Goal: Transaction & Acquisition: Obtain resource

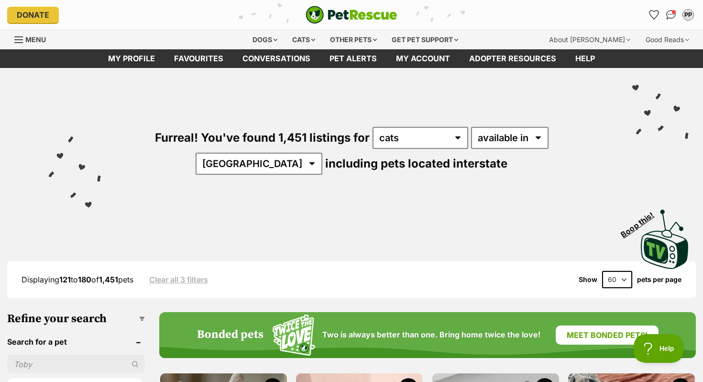
click at [614, 276] on select "20 40 60" at bounding box center [617, 279] width 30 height 17
click at [669, 14] on img "Conversations" at bounding box center [671, 15] width 13 height 12
click at [622, 274] on select "20 40 60" at bounding box center [617, 279] width 30 height 17
select select "20"
click at [602, 271] on select "20 40 60" at bounding box center [617, 279] width 30 height 17
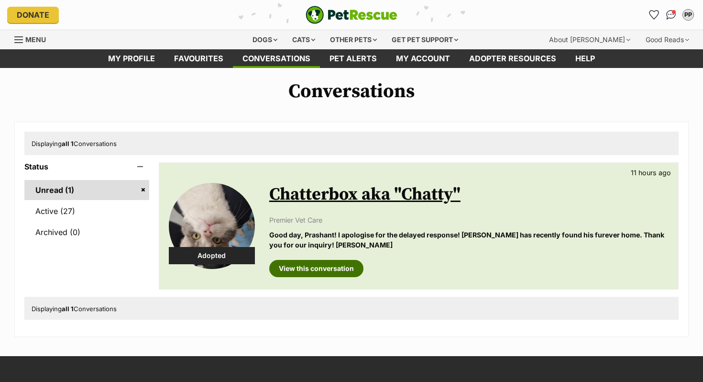
click at [292, 268] on link "View this conversation" at bounding box center [316, 268] width 94 height 17
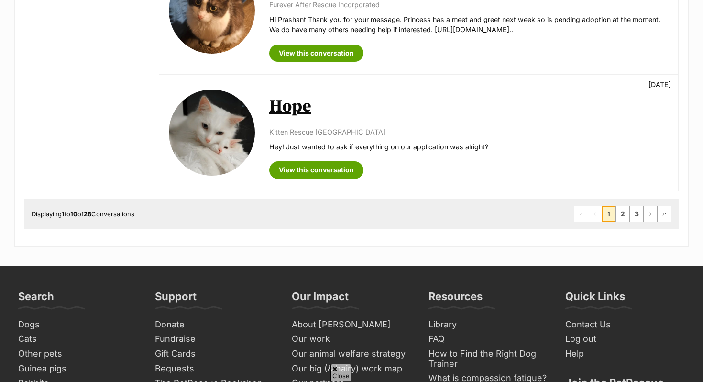
scroll to position [1282, 0]
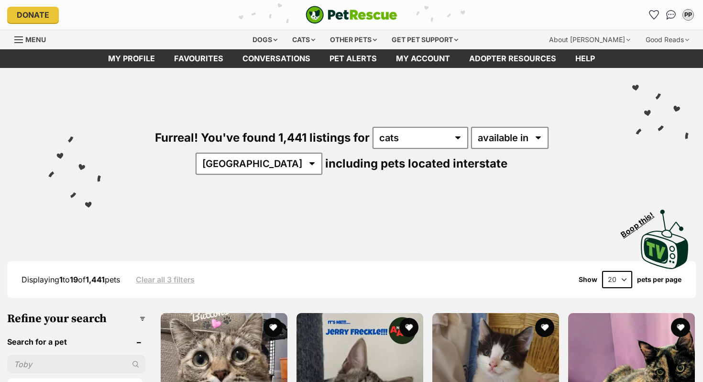
select select "60"
click at [602, 271] on select "20 40 60" at bounding box center [617, 279] width 30 height 17
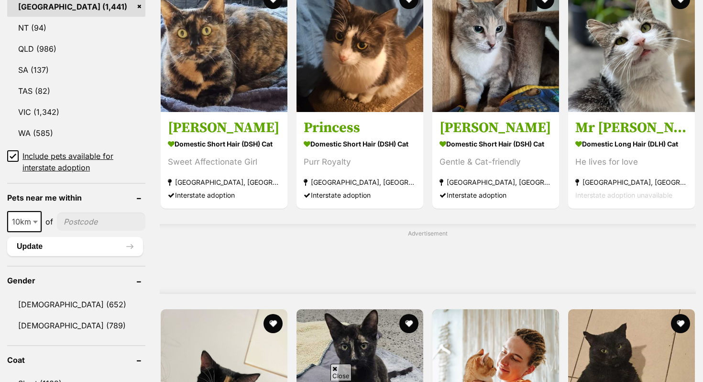
scroll to position [555, 0]
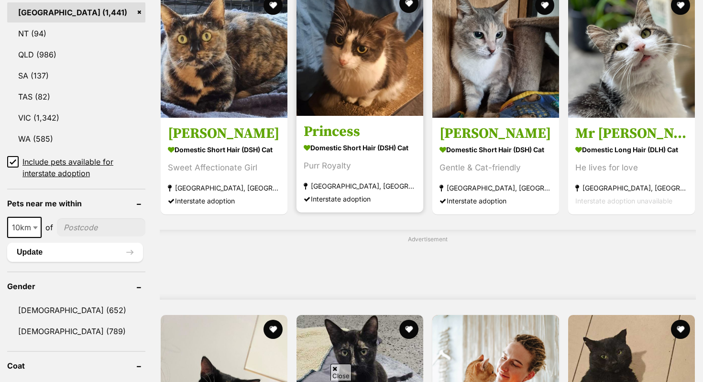
click at [394, 193] on section "Domestic Short Hair (DSH) Cat Purr Royalty Condell Park, NSW Interstate adoption" at bounding box center [360, 173] width 112 height 65
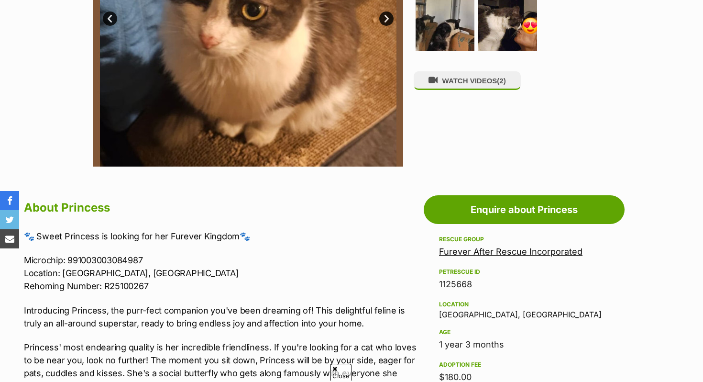
scroll to position [291, 0]
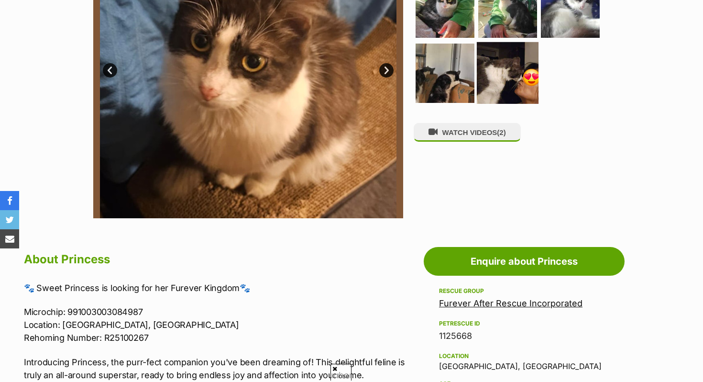
click at [521, 63] on img at bounding box center [508, 73] width 62 height 62
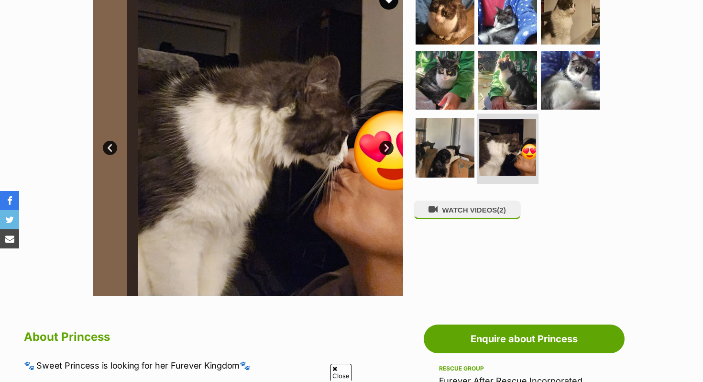
scroll to position [211, 0]
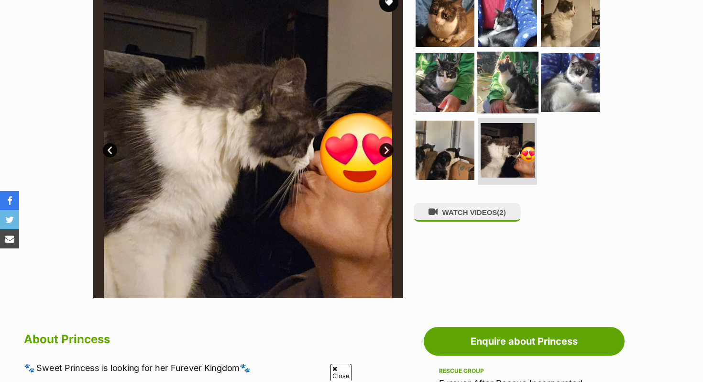
click at [528, 86] on img at bounding box center [508, 82] width 62 height 62
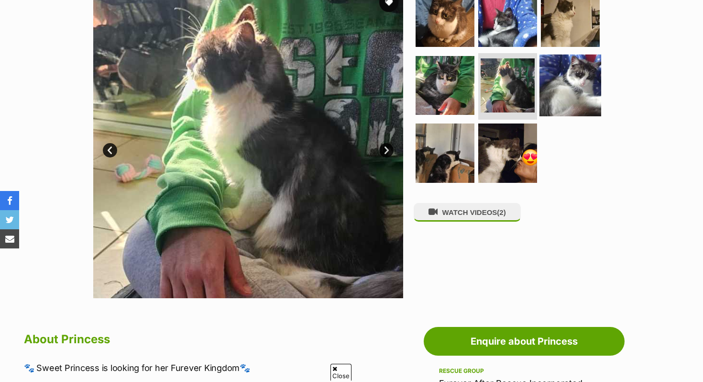
click at [555, 94] on img at bounding box center [571, 85] width 62 height 62
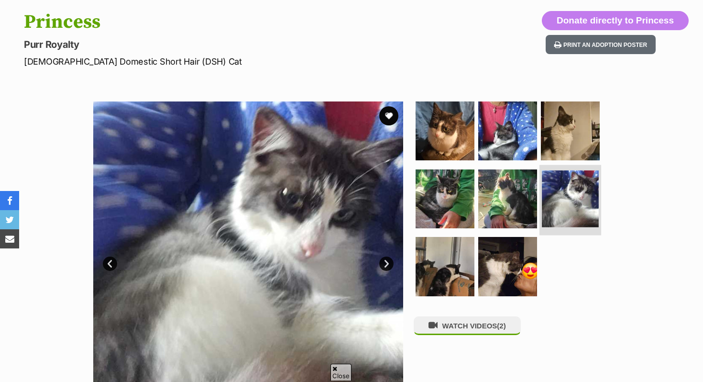
scroll to position [97, 0]
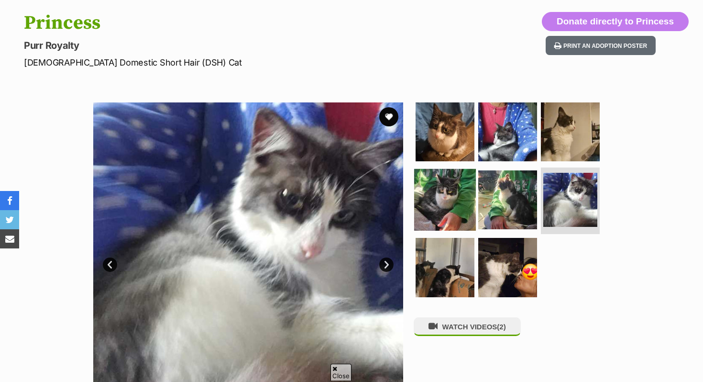
click at [452, 192] on img at bounding box center [445, 199] width 62 height 62
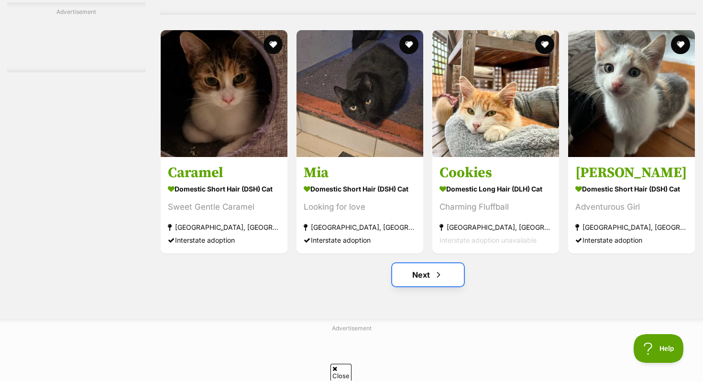
click at [439, 280] on span "Next page" at bounding box center [439, 274] width 10 height 11
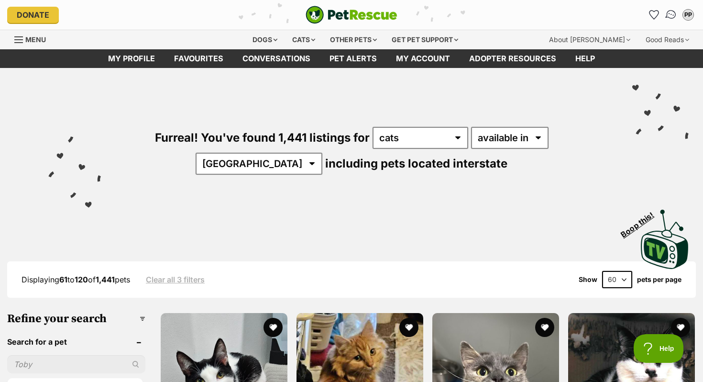
click at [669, 18] on img "Conversations" at bounding box center [671, 15] width 13 height 12
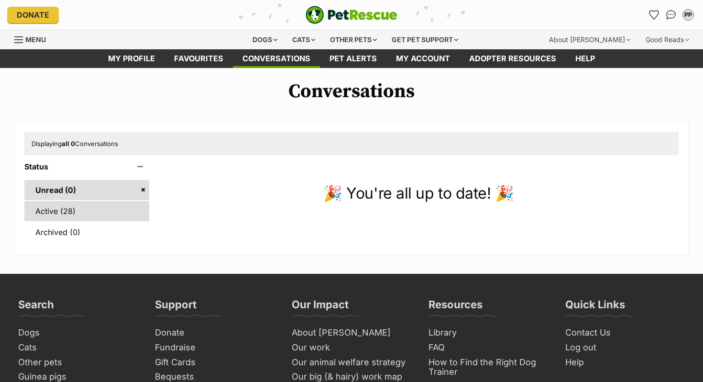
click at [120, 202] on link "Active (28)" at bounding box center [86, 211] width 125 height 20
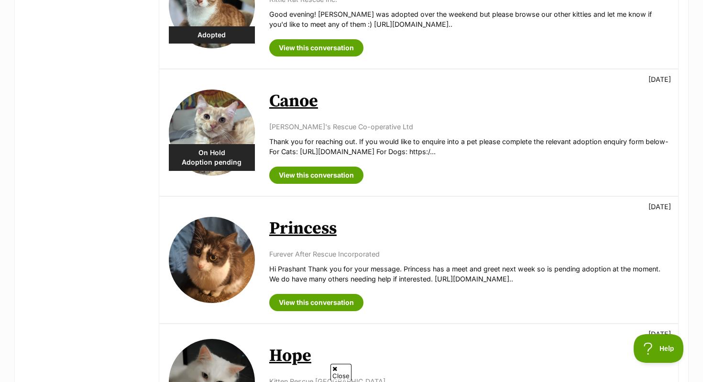
scroll to position [985, 0]
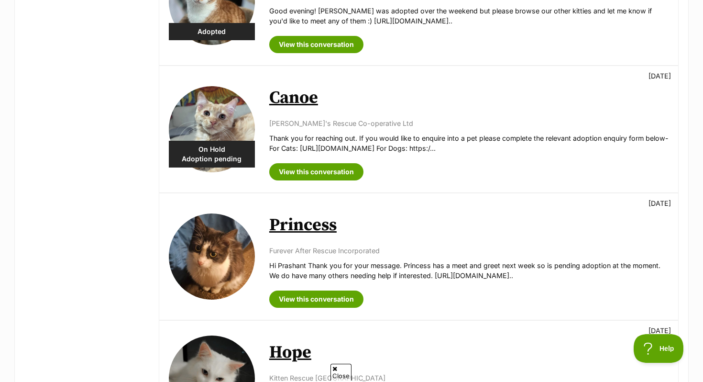
click at [253, 250] on img at bounding box center [212, 256] width 86 height 86
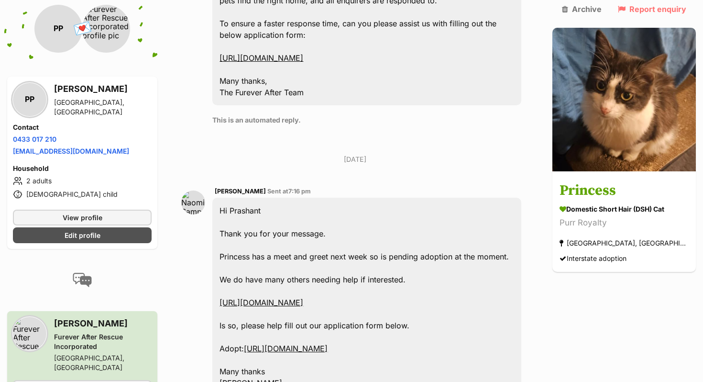
scroll to position [488, 0]
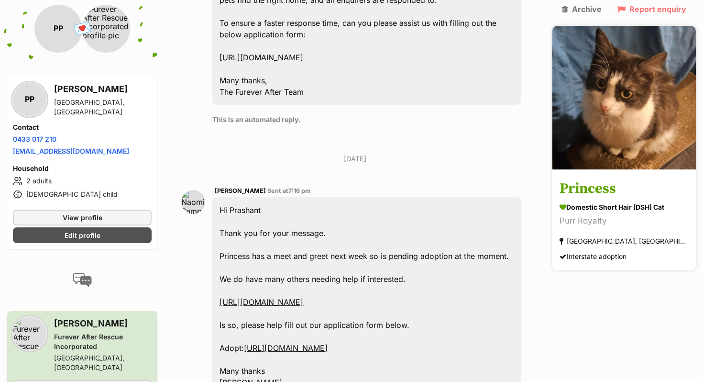
click at [602, 147] on img at bounding box center [625, 98] width 144 height 144
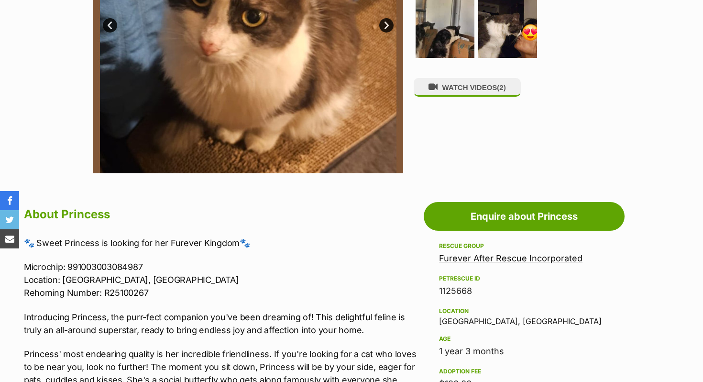
scroll to position [664, 0]
